Goal: Transaction & Acquisition: Purchase product/service

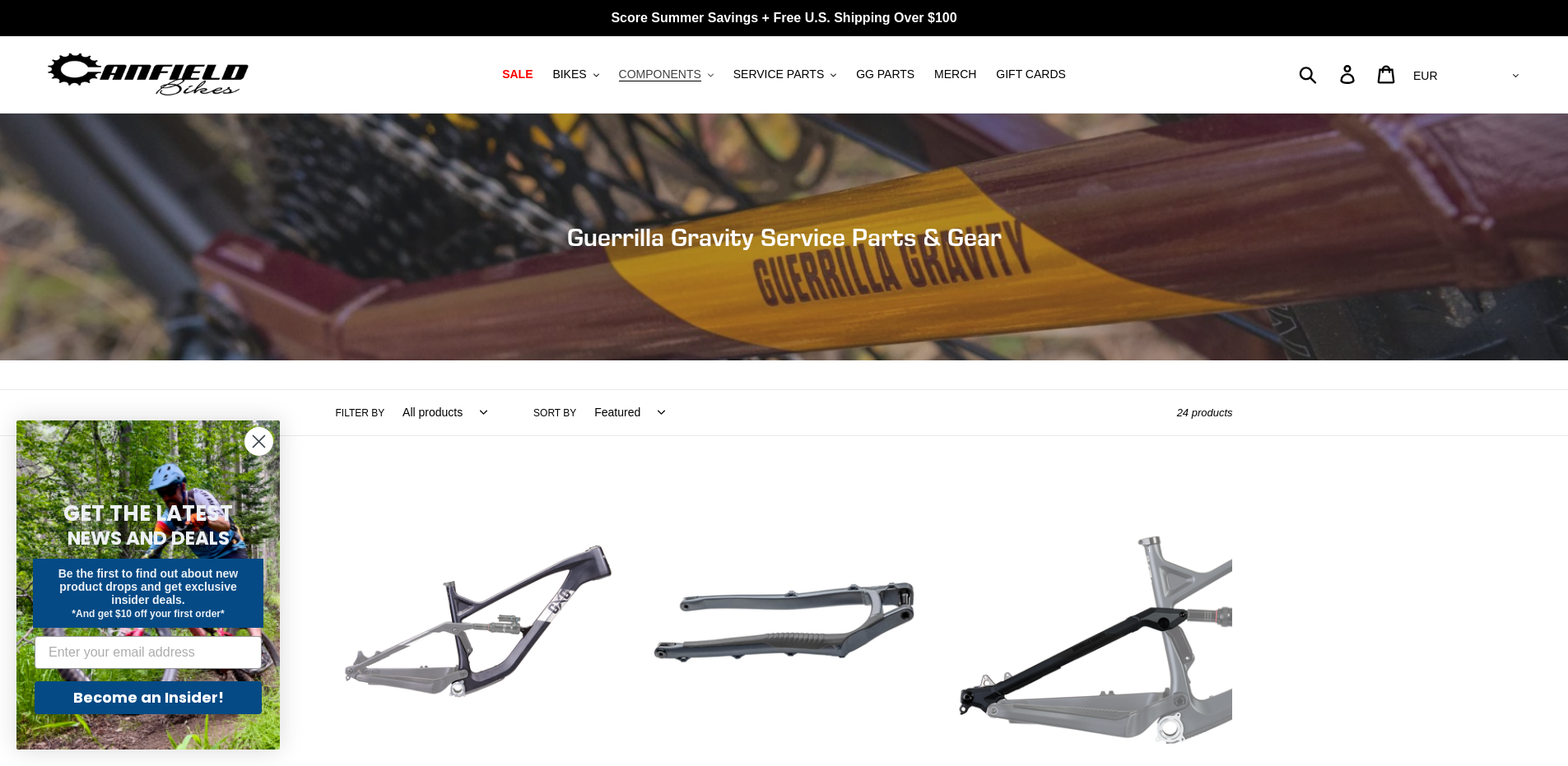
click at [654, 77] on span "COMPONENTS" at bounding box center [660, 74] width 82 height 14
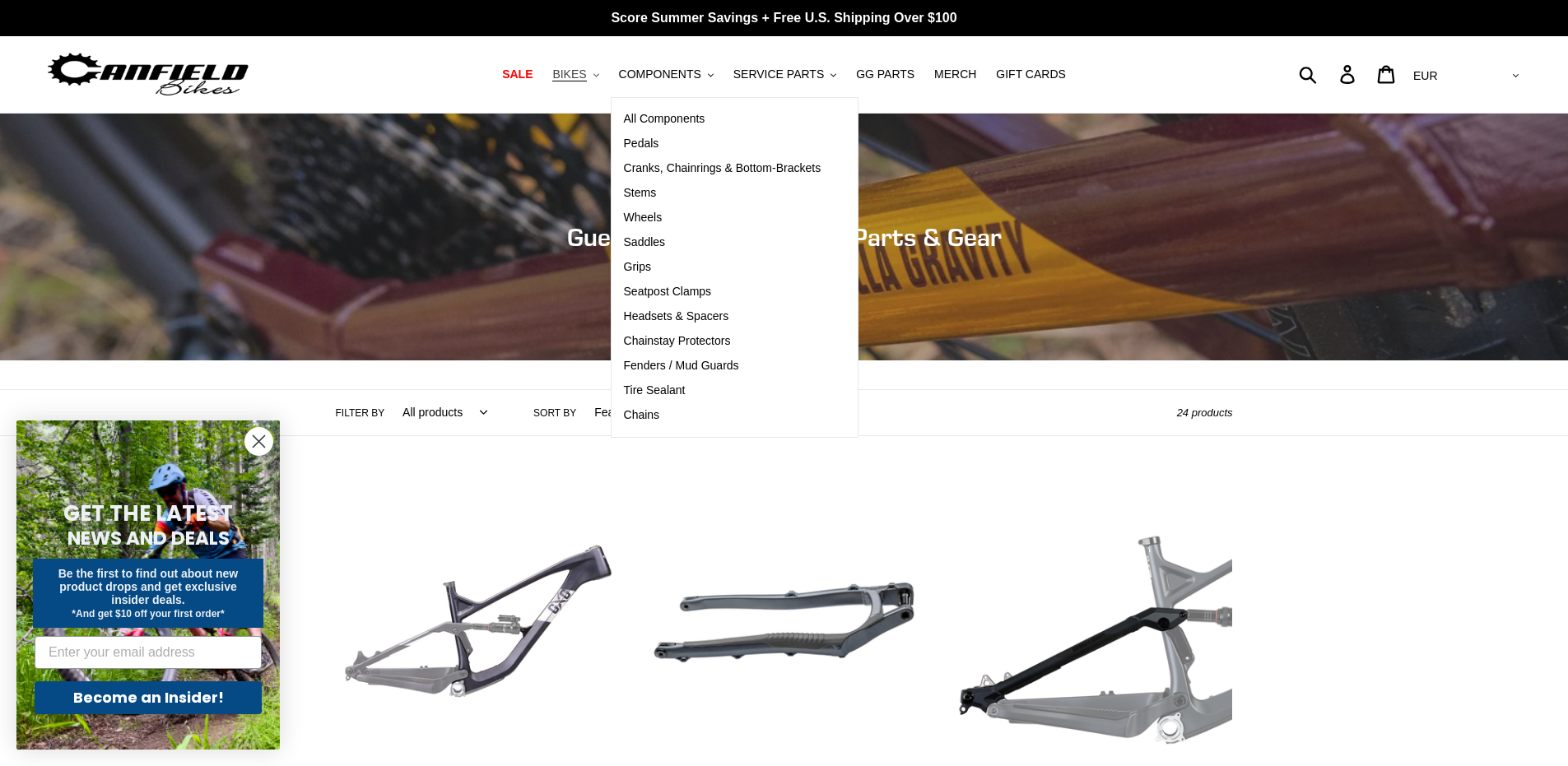
click at [574, 74] on span "BIKES" at bounding box center [569, 74] width 33 height 14
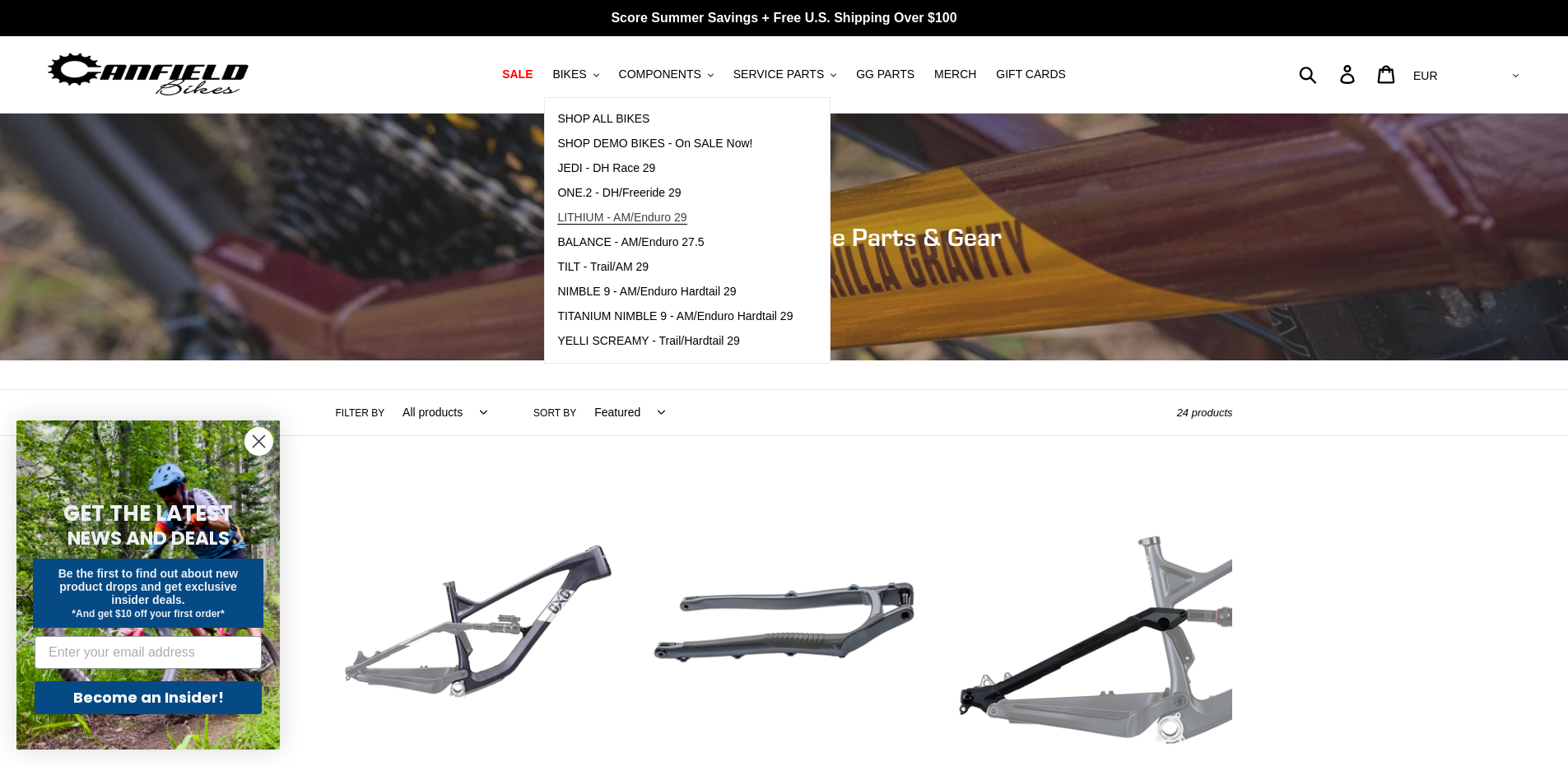
click at [585, 219] on span "LITHIUM - AM/Enduro 29" at bounding box center [621, 217] width 129 height 14
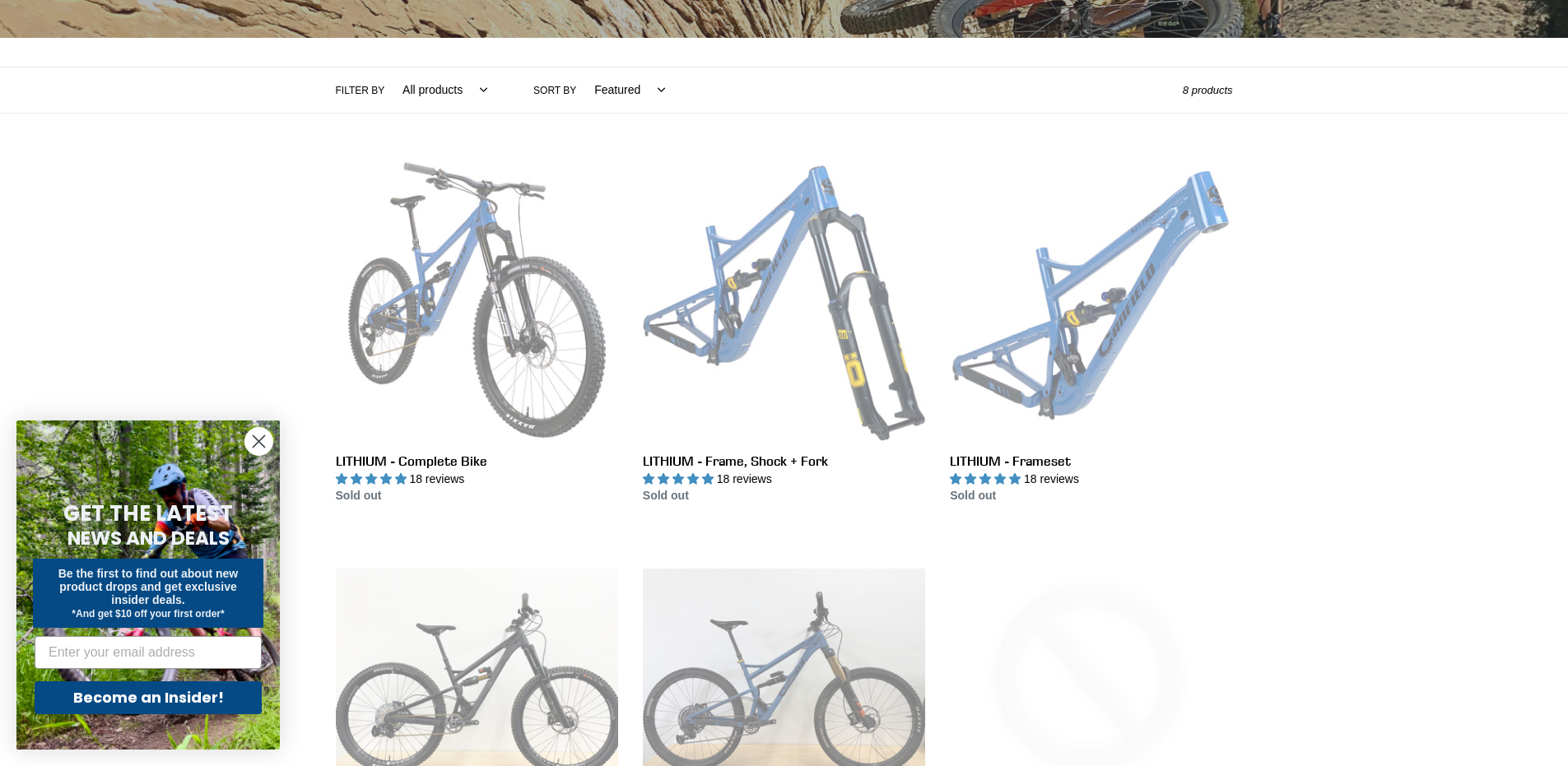
scroll to position [329, 0]
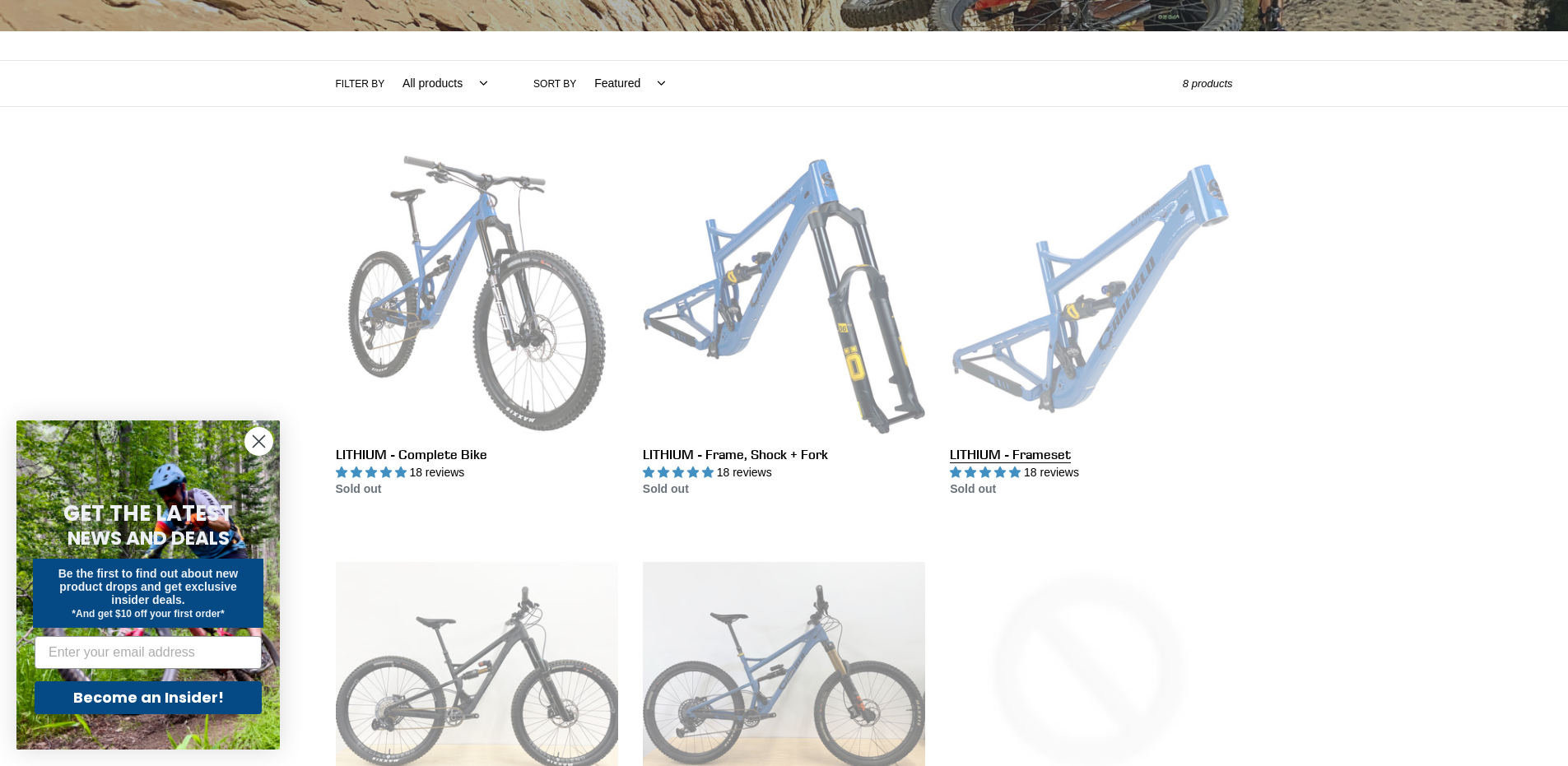
click at [1048, 314] on link "LITHIUM - Frameset" at bounding box center [1092, 325] width 282 height 346
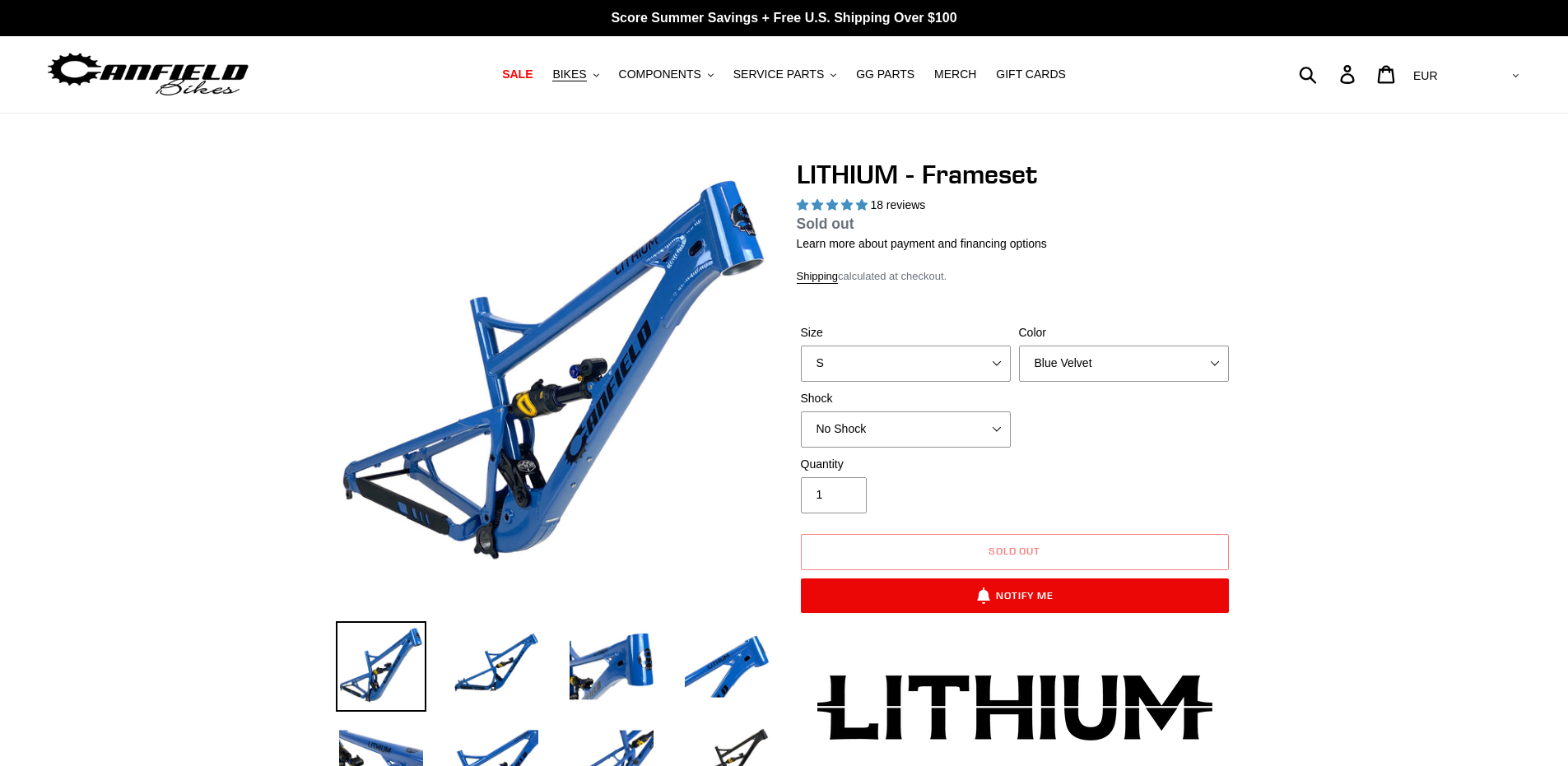
select select "highest-rating"
select select "L"
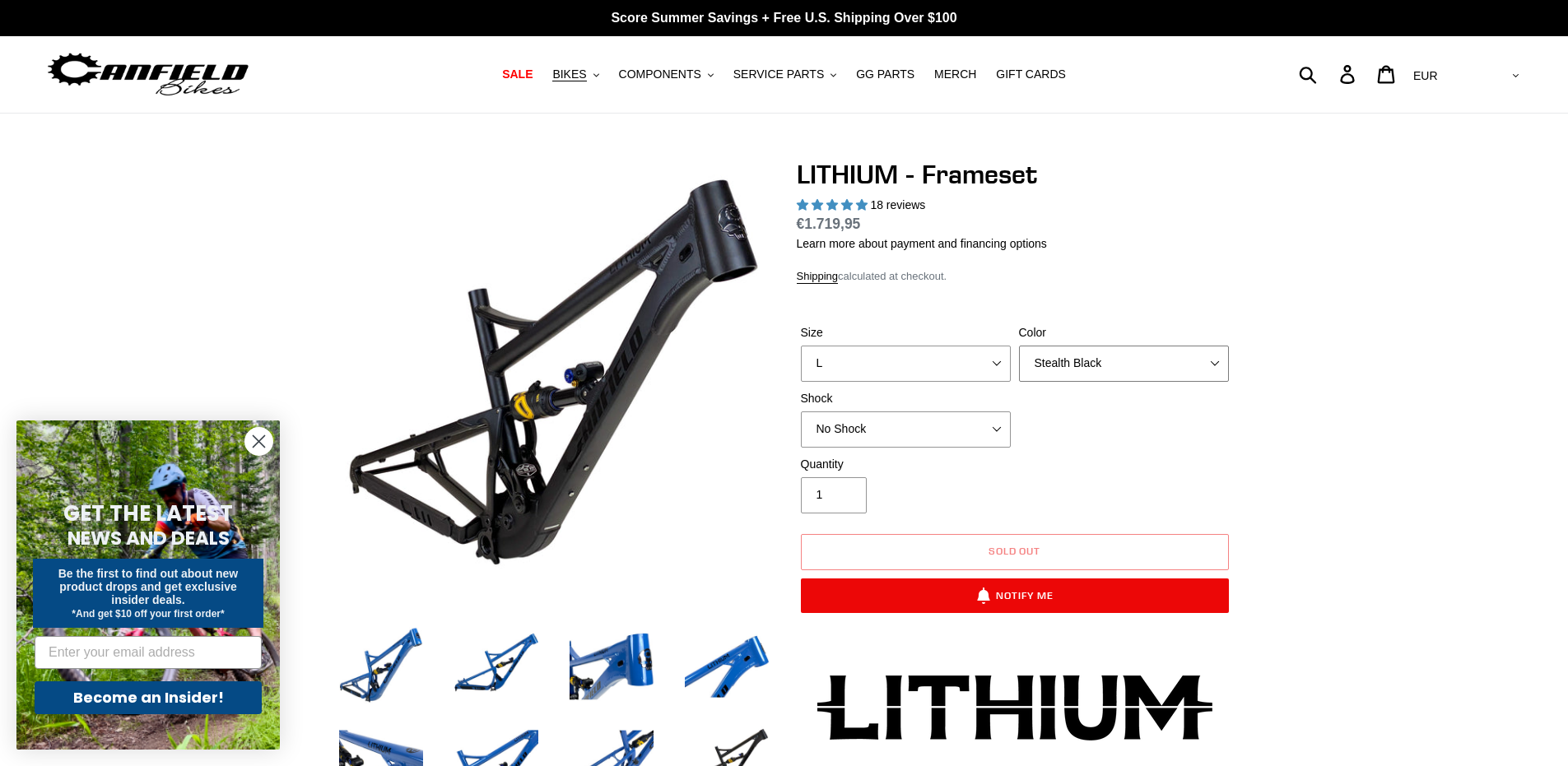
select select "Blue Velvet"
